Goal: Task Accomplishment & Management: Manage account settings

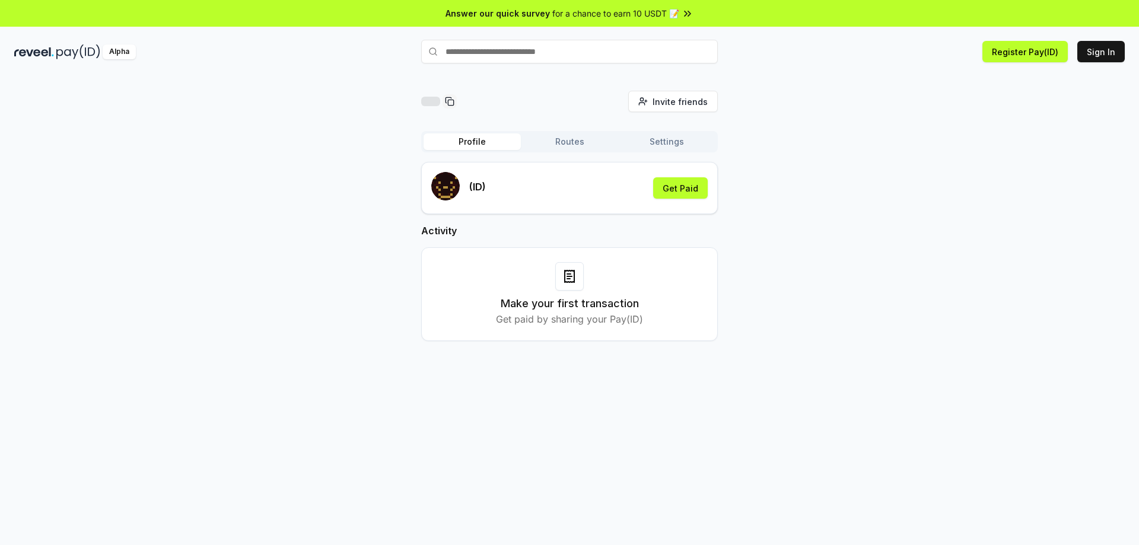
drag, startPoint x: 596, startPoint y: 276, endPoint x: 567, endPoint y: 283, distance: 29.9
click at [594, 278] on div "Make your first transaction Get paid by sharing your Pay(ID)" at bounding box center [569, 294] width 267 height 64
click at [566, 283] on div at bounding box center [569, 276] width 28 height 28
click at [695, 190] on button "Get Paid" at bounding box center [680, 187] width 55 height 21
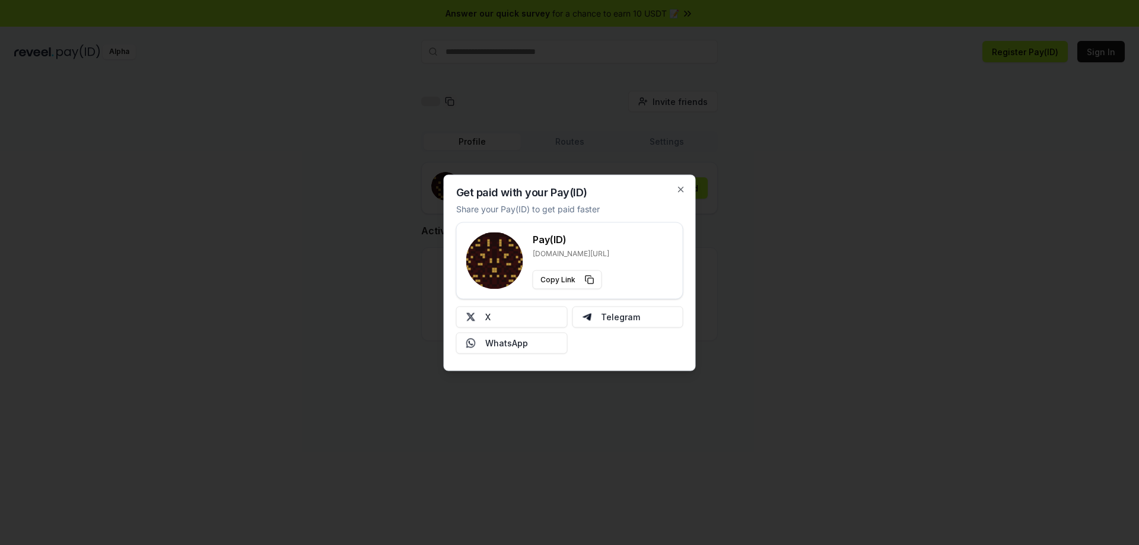
click at [786, 244] on div at bounding box center [569, 272] width 1139 height 545
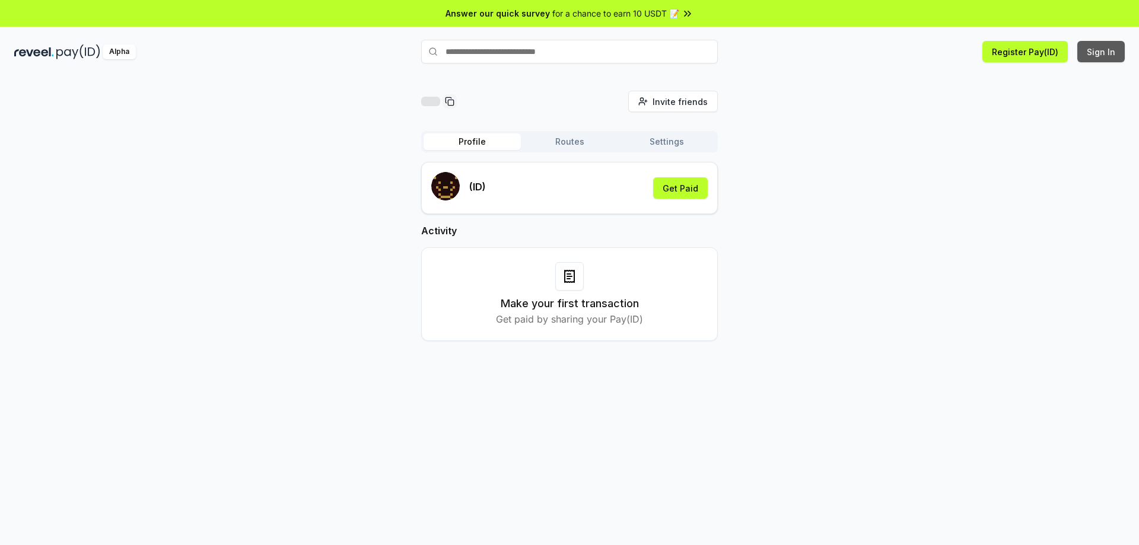
click at [1111, 58] on button "Sign In" at bounding box center [1100, 51] width 47 height 21
click at [1101, 58] on button "Sign In" at bounding box center [1100, 51] width 47 height 21
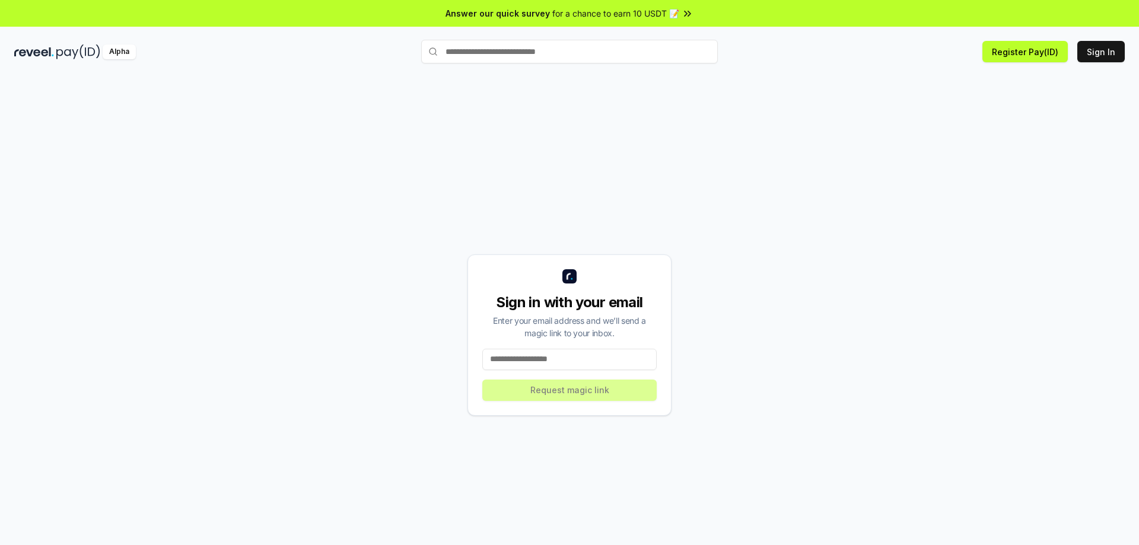
click at [553, 352] on input at bounding box center [569, 359] width 174 height 21
type input "**********"
click at [567, 394] on button "Request magic link" at bounding box center [569, 390] width 174 height 21
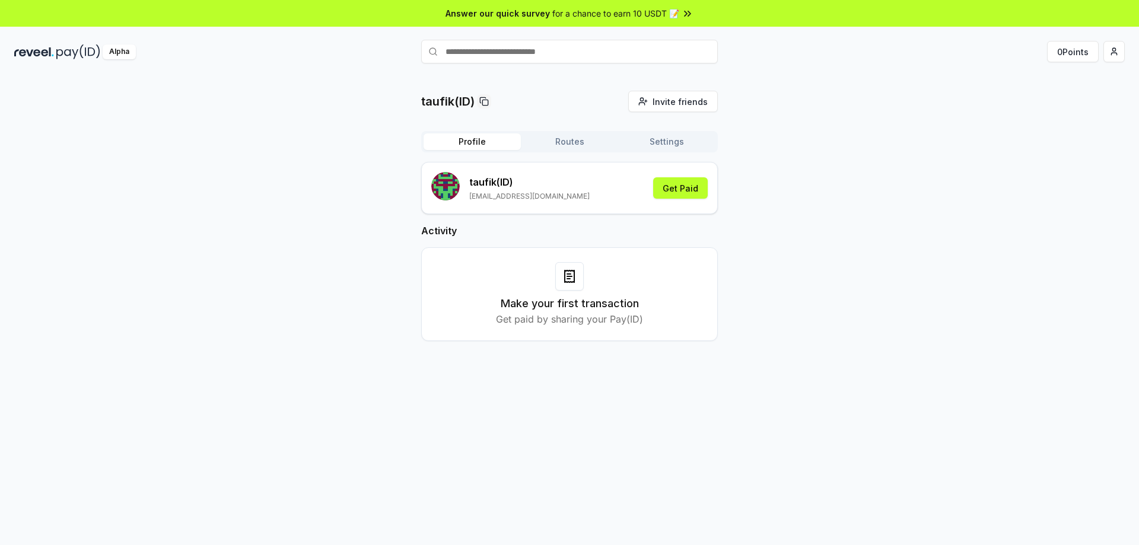
click at [573, 137] on button "Routes" at bounding box center [569, 141] width 97 height 17
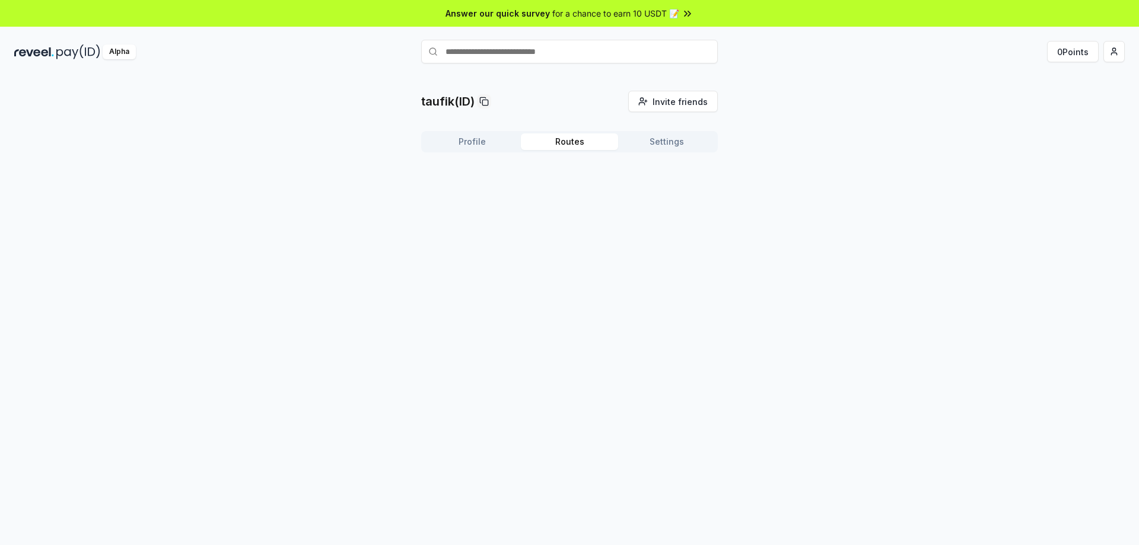
click at [661, 136] on button "Settings" at bounding box center [666, 141] width 97 height 17
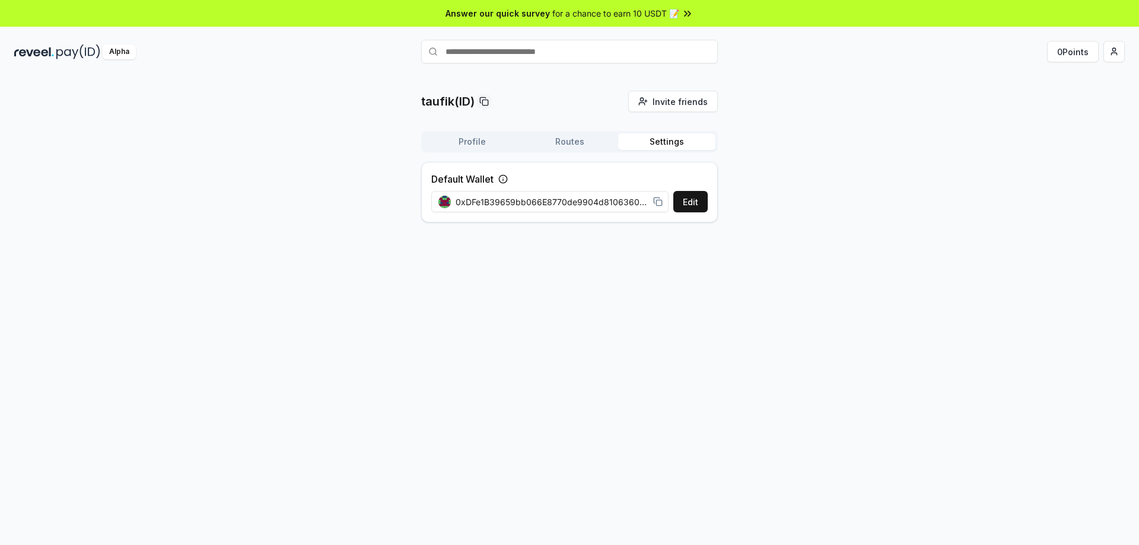
click at [474, 136] on button "Profile" at bounding box center [471, 141] width 97 height 17
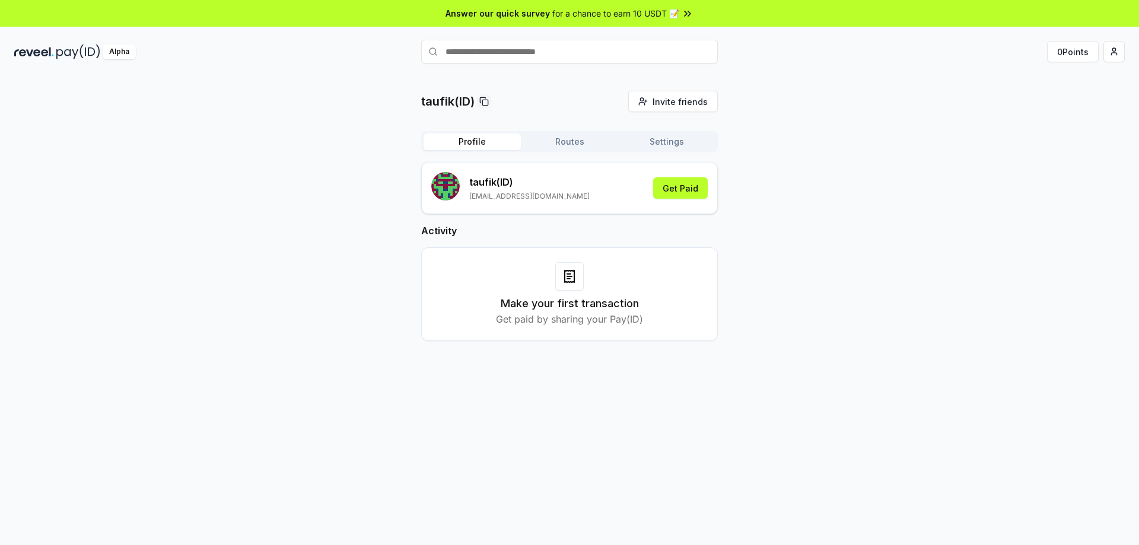
click at [570, 280] on icon at bounding box center [569, 276] width 14 height 14
click at [571, 54] on input "text" at bounding box center [569, 52] width 296 height 24
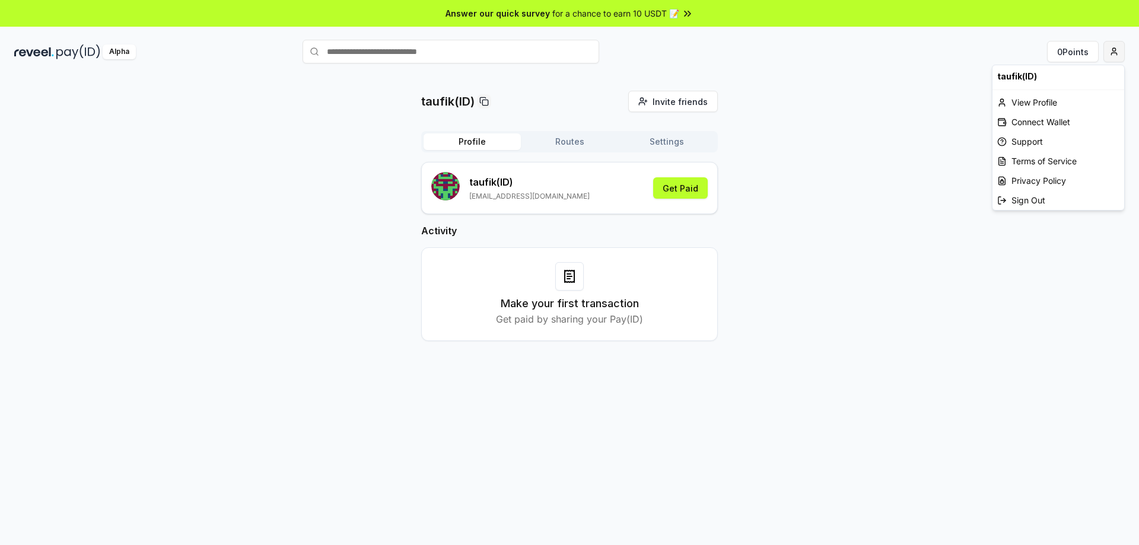
click at [1109, 52] on html "Answer our quick survey for a chance to earn 10 USDT 📝 Alpha 0 Points taufik(ID…" at bounding box center [569, 272] width 1139 height 545
click at [1054, 125] on div "Connect Wallet" at bounding box center [1058, 122] width 132 height 20
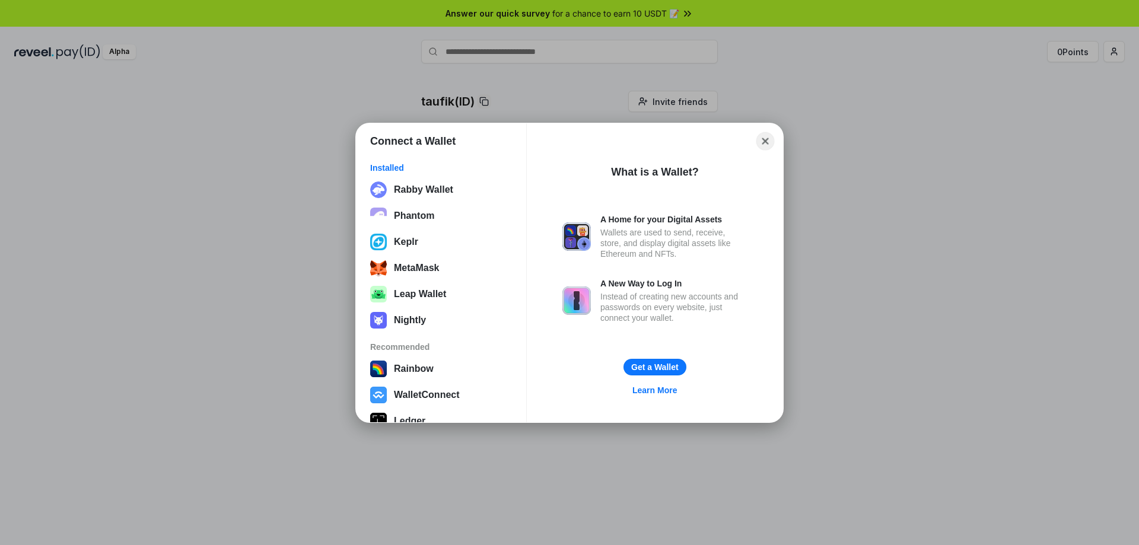
click at [761, 137] on button "Close" at bounding box center [765, 141] width 18 height 18
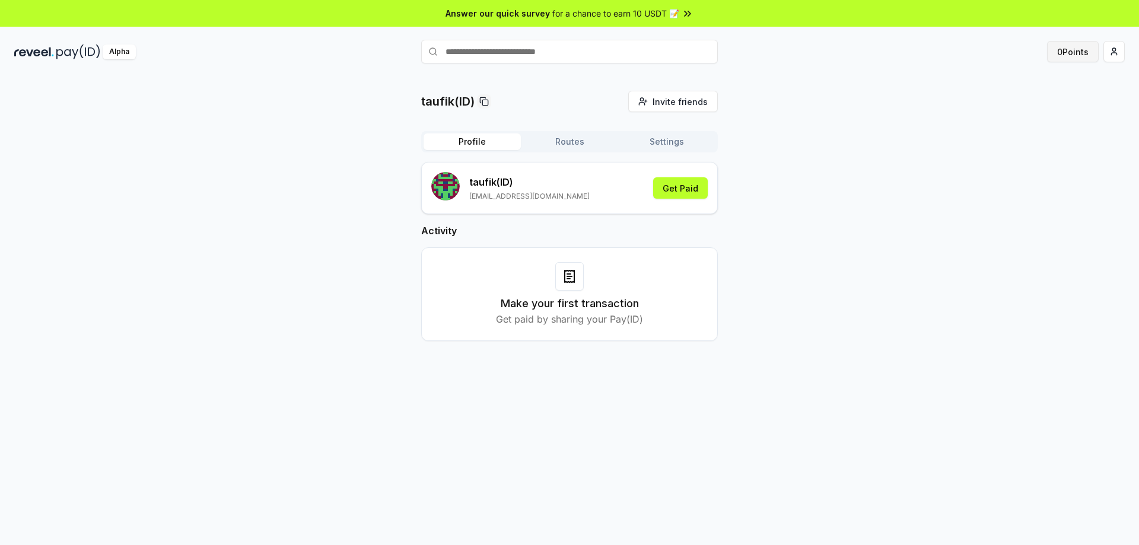
click at [1065, 59] on button "0 Points" at bounding box center [1073, 51] width 52 height 21
